Goal: Communication & Community: Connect with others

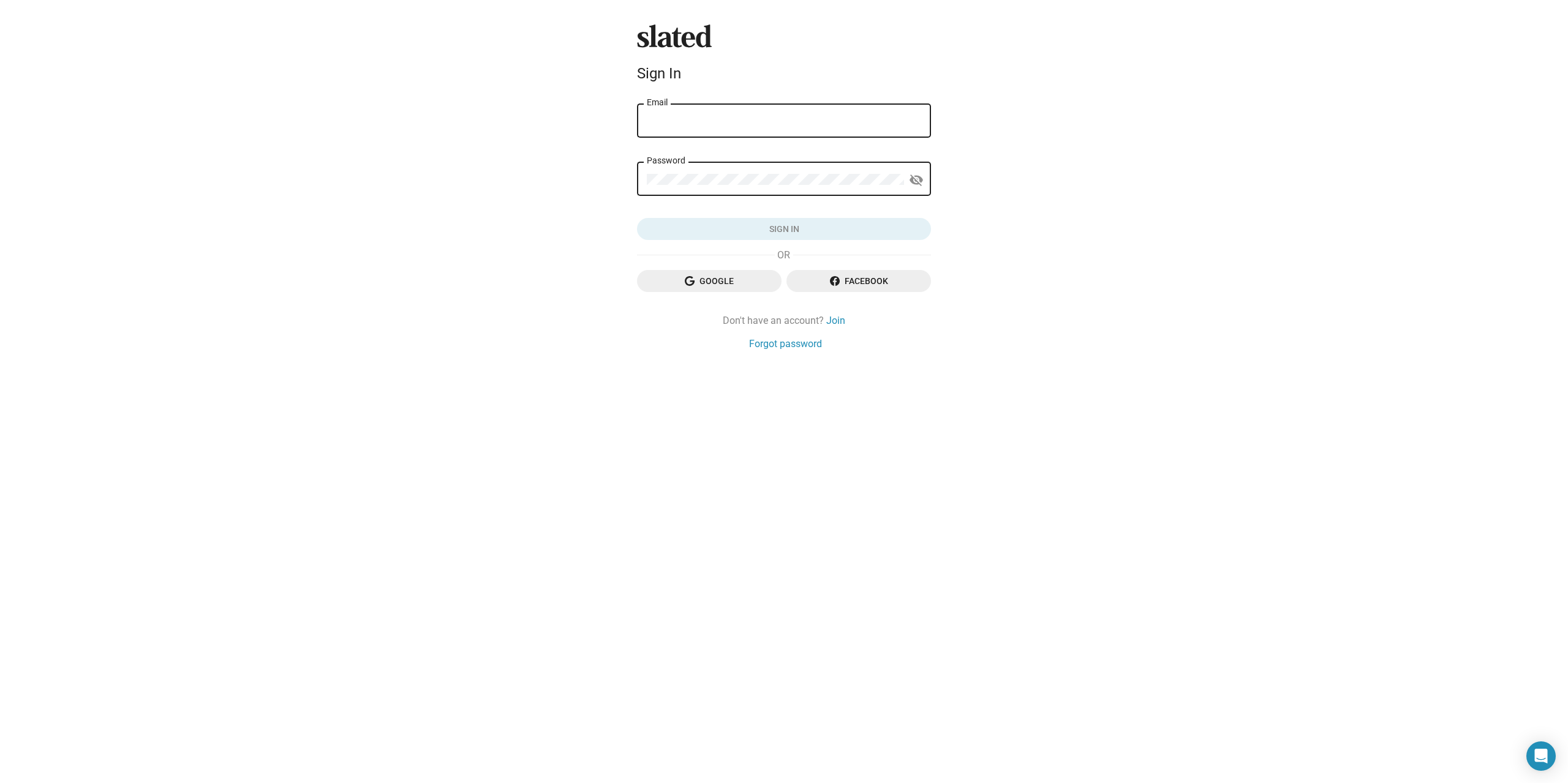
click at [710, 124] on input "Email" at bounding box center [784, 121] width 274 height 11
type input "[PERSON_NAME][EMAIL_ADDRESS][PERSON_NAME][PERSON_NAME][DOMAIN_NAME]"
click at [705, 280] on span "Google" at bounding box center [710, 281] width 125 height 22
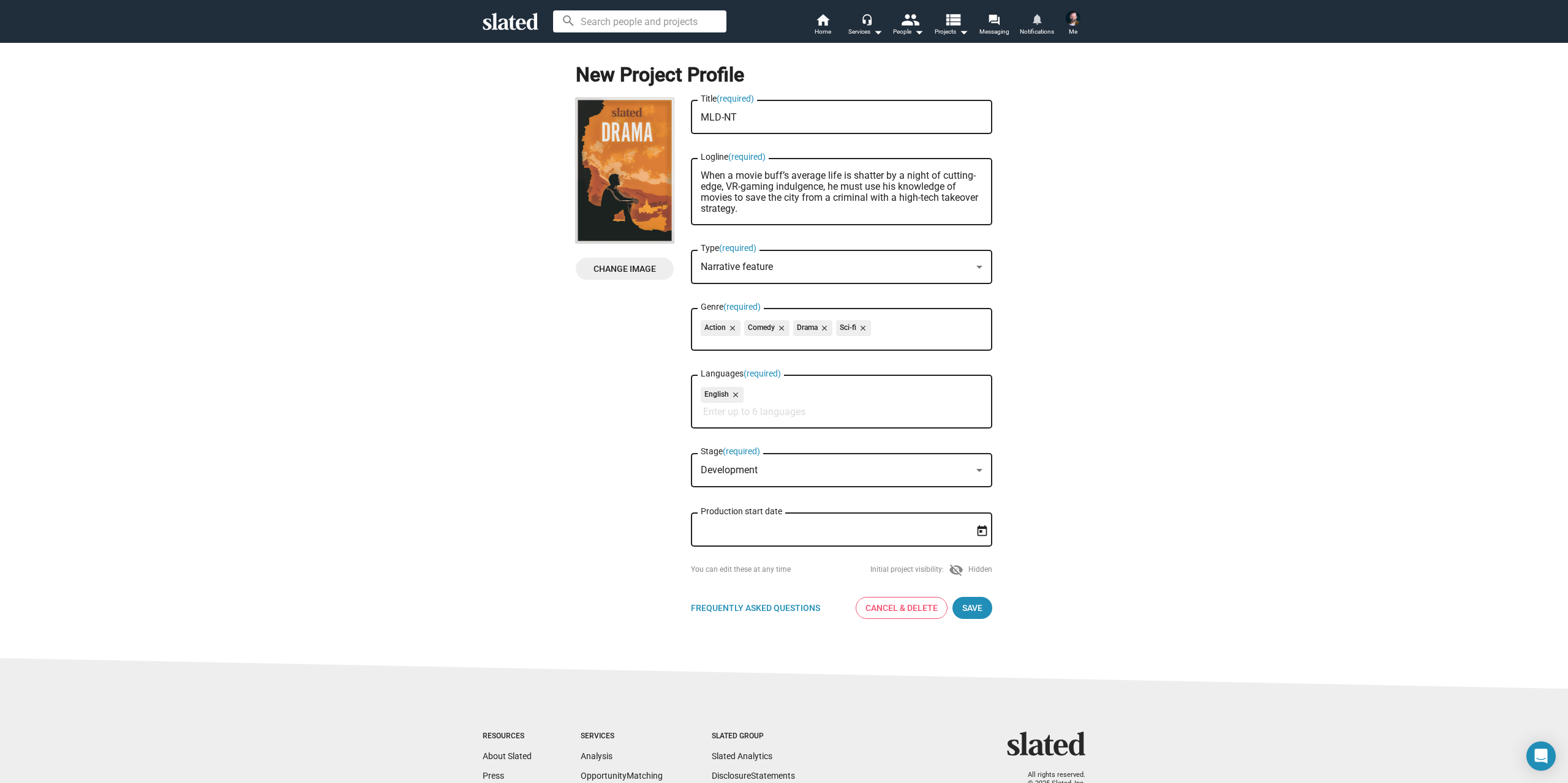
click at [1027, 30] on span "Notifications" at bounding box center [1037, 31] width 34 height 14
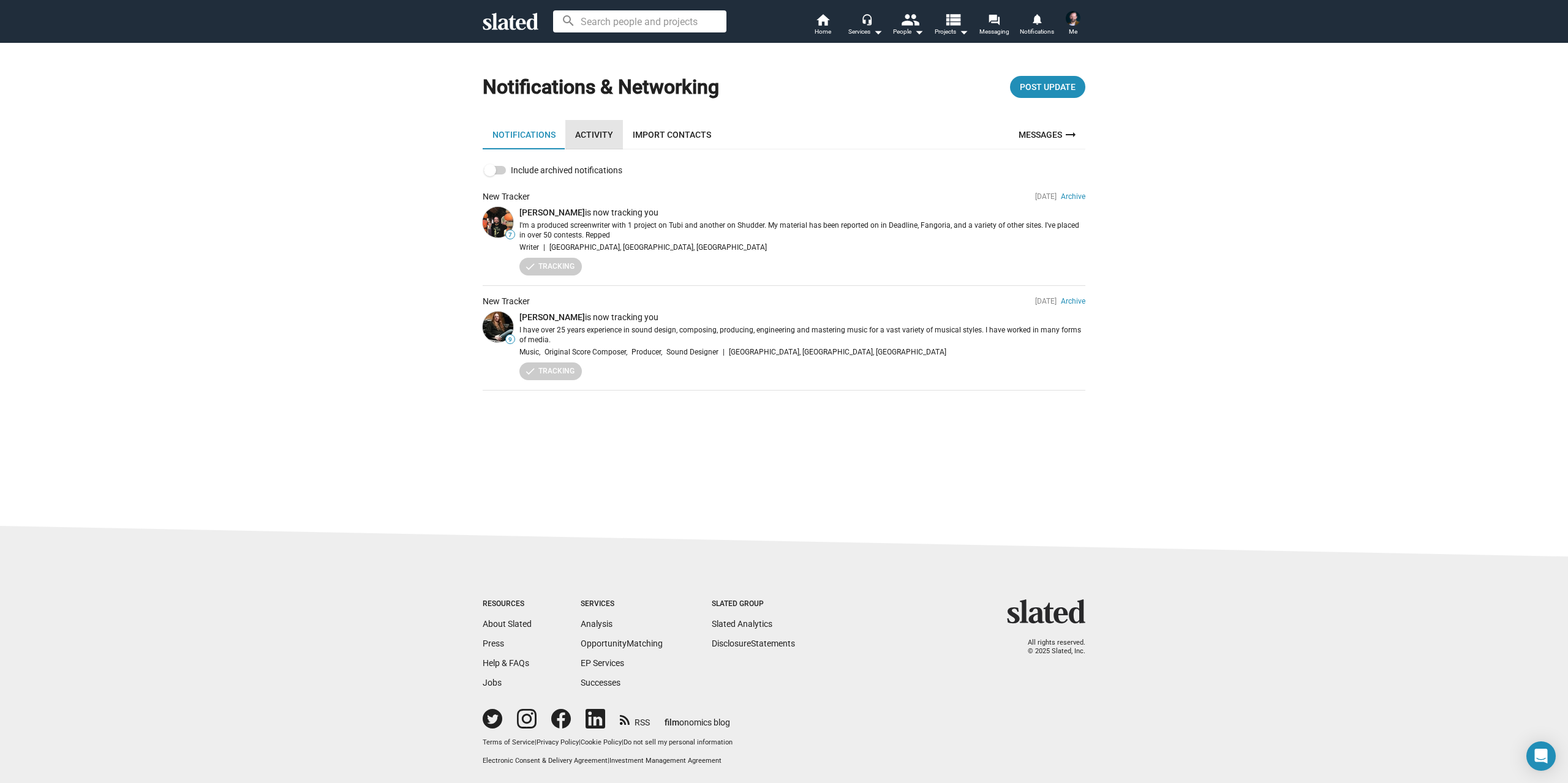
click at [603, 136] on link "Activity" at bounding box center [594, 134] width 58 height 29
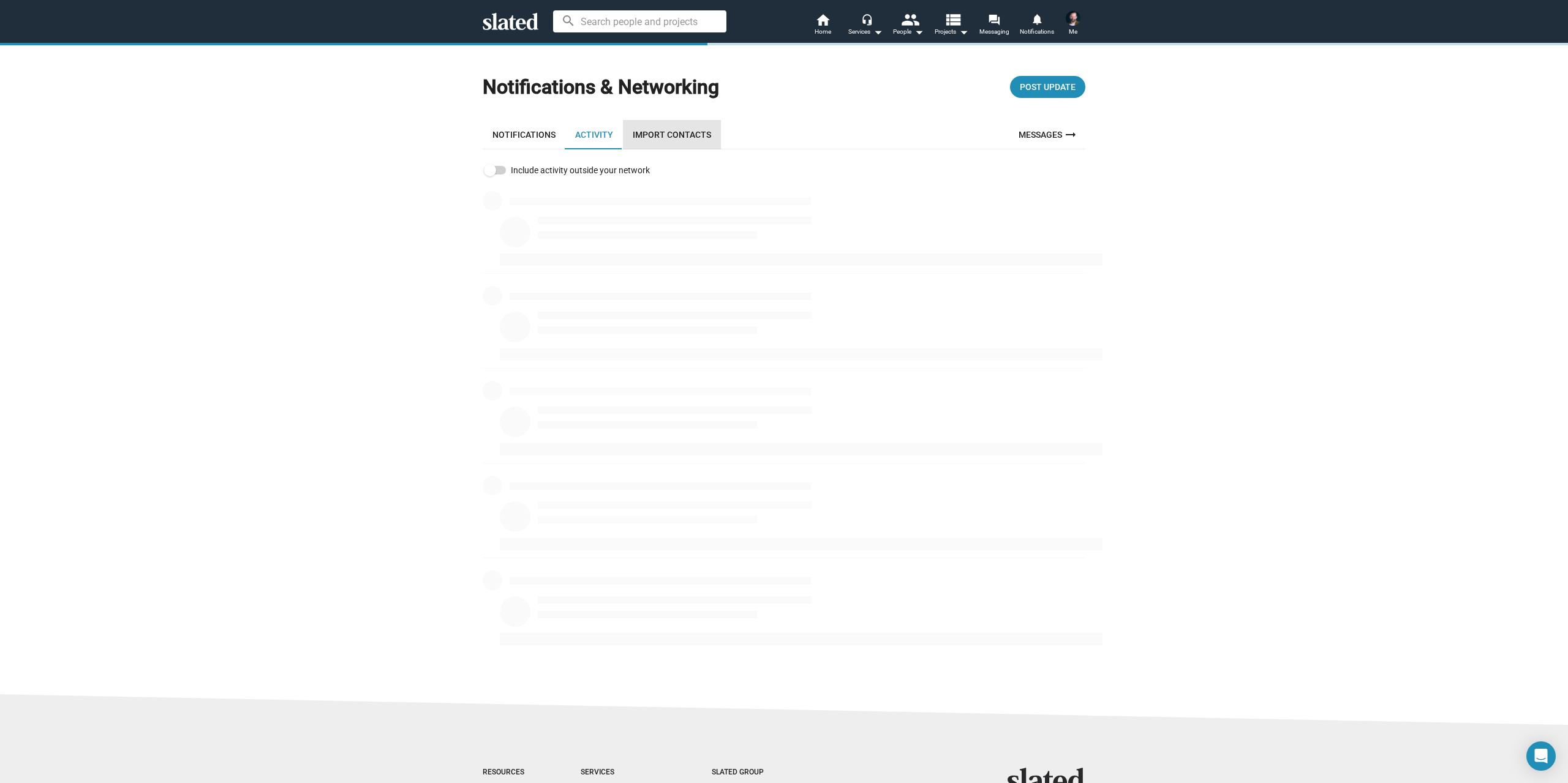
click at [680, 137] on link "Import Contacts" at bounding box center [671, 134] width 98 height 29
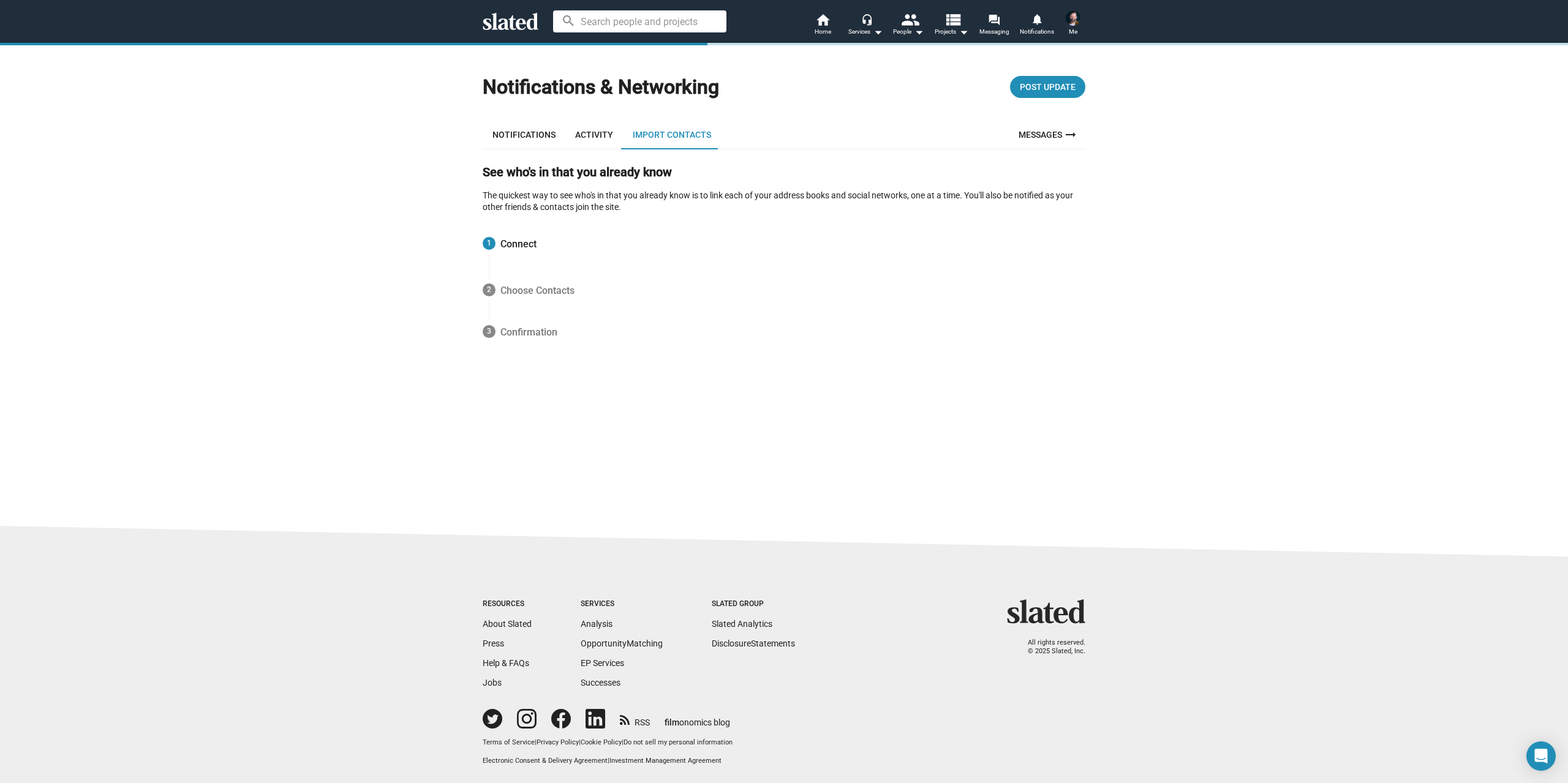
click at [551, 132] on link "Notifications" at bounding box center [524, 134] width 83 height 29
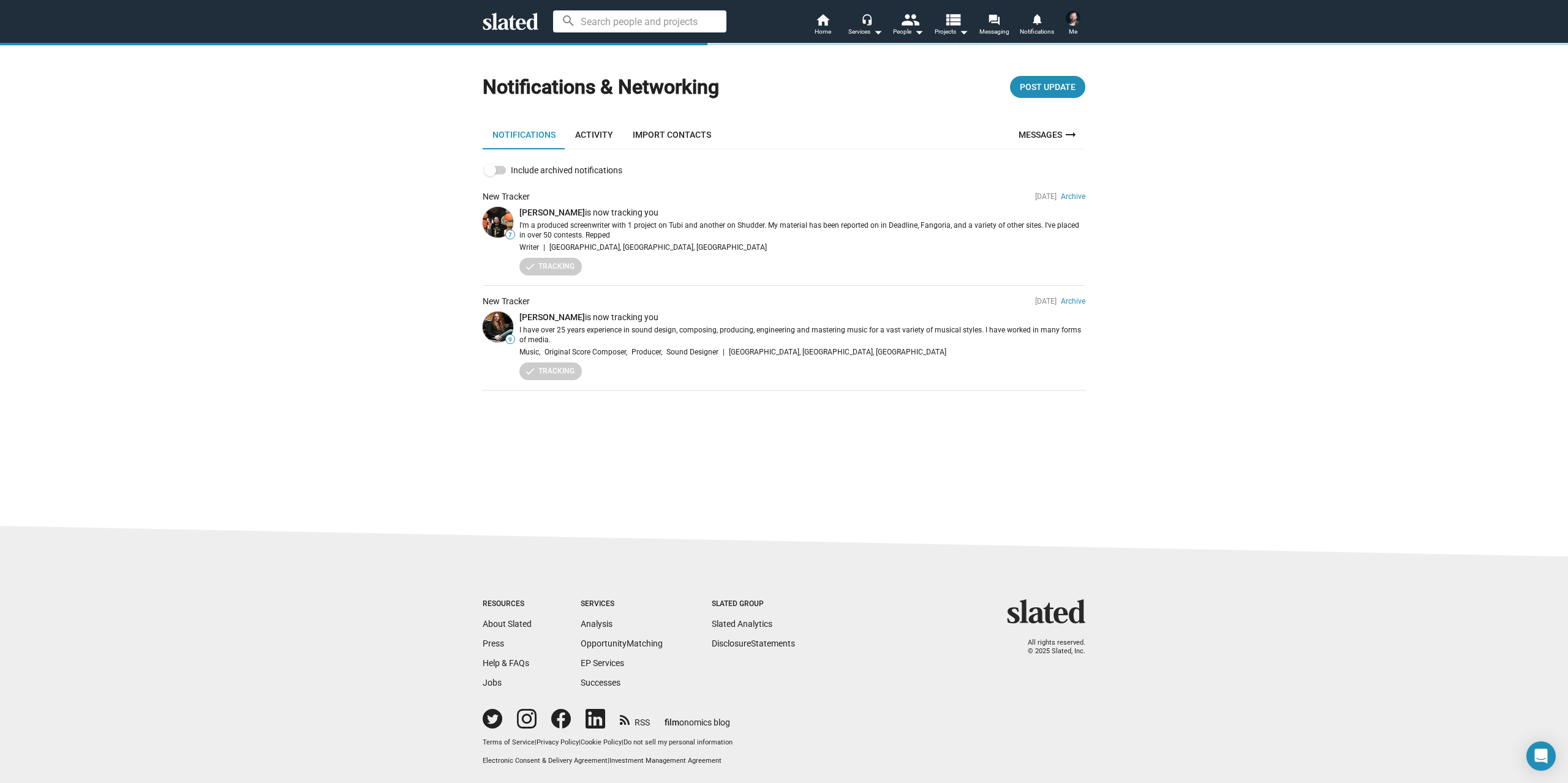
click at [1051, 133] on link "Messages arrow_right_alt" at bounding box center [1048, 134] width 74 height 29
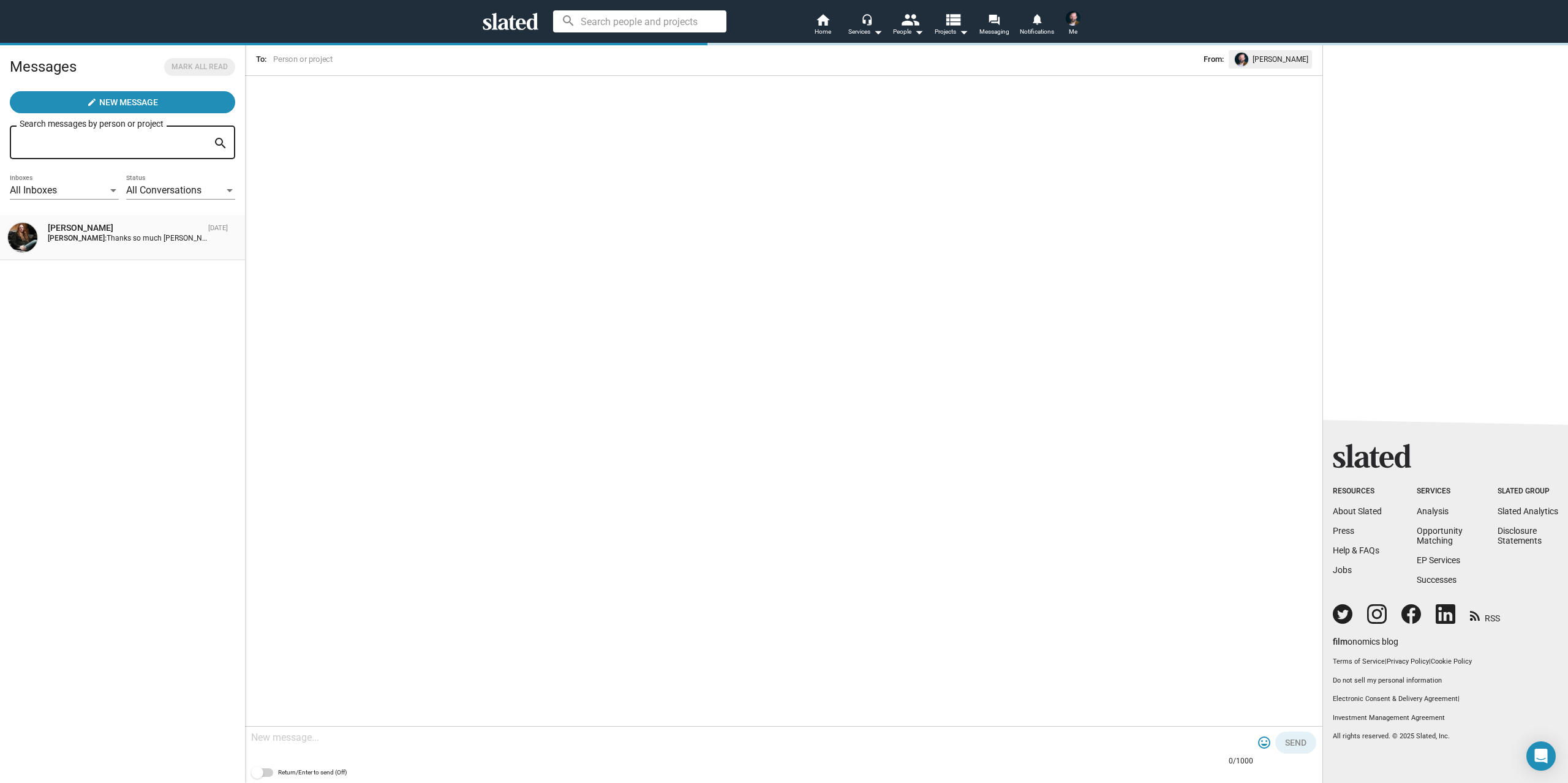
click at [151, 246] on div "Mike Hall Aug 17 Michael Denny: Thanks so much Michael. I look forward to heari…" at bounding box center [123, 237] width 230 height 31
